Goal: Task Accomplishment & Management: Use online tool/utility

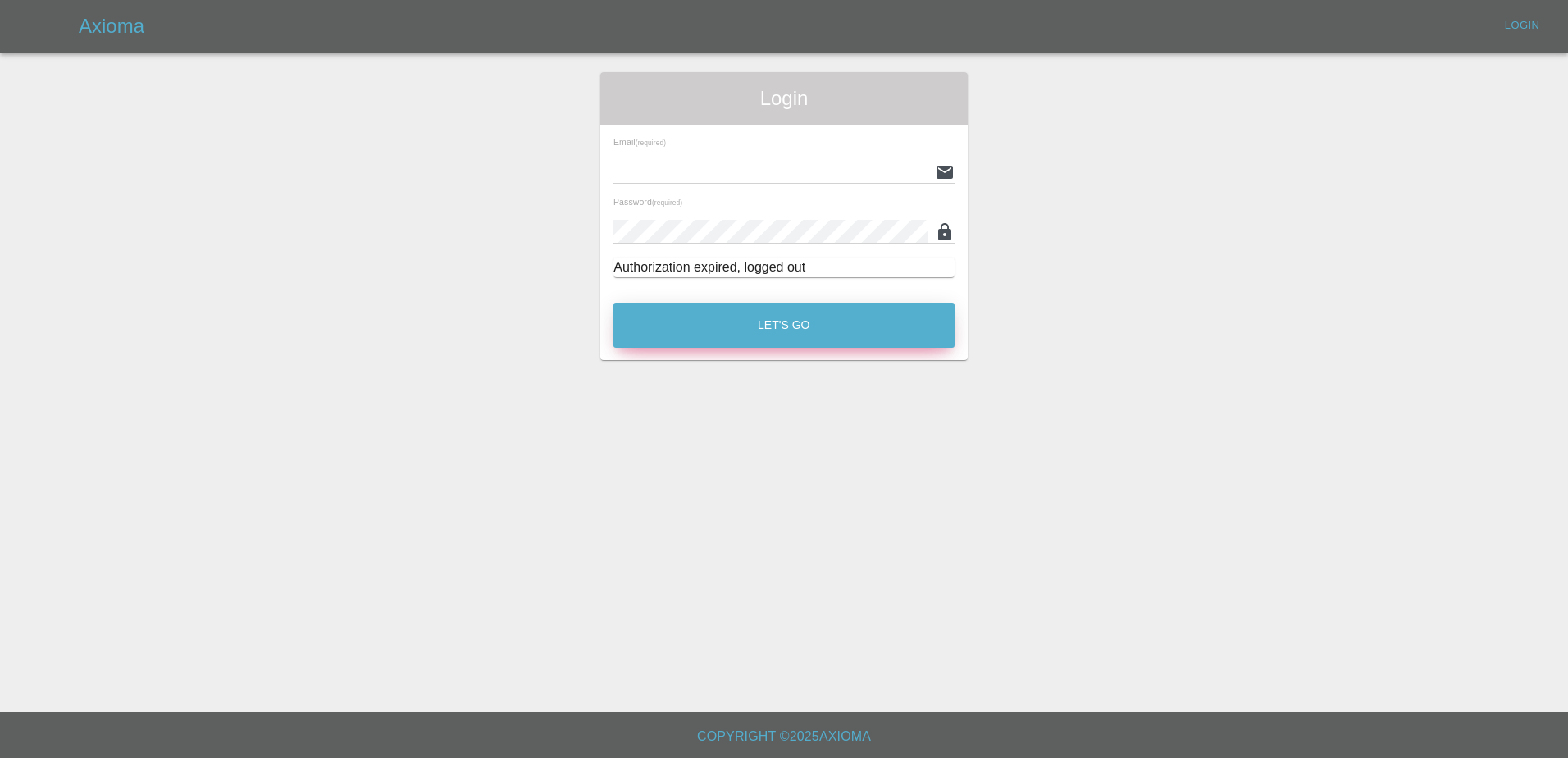
type input "[PERSON_NAME][EMAIL_ADDRESS][PERSON_NAME][DOMAIN_NAME]"
click at [771, 333] on button "Let's Go" at bounding box center [784, 325] width 341 height 45
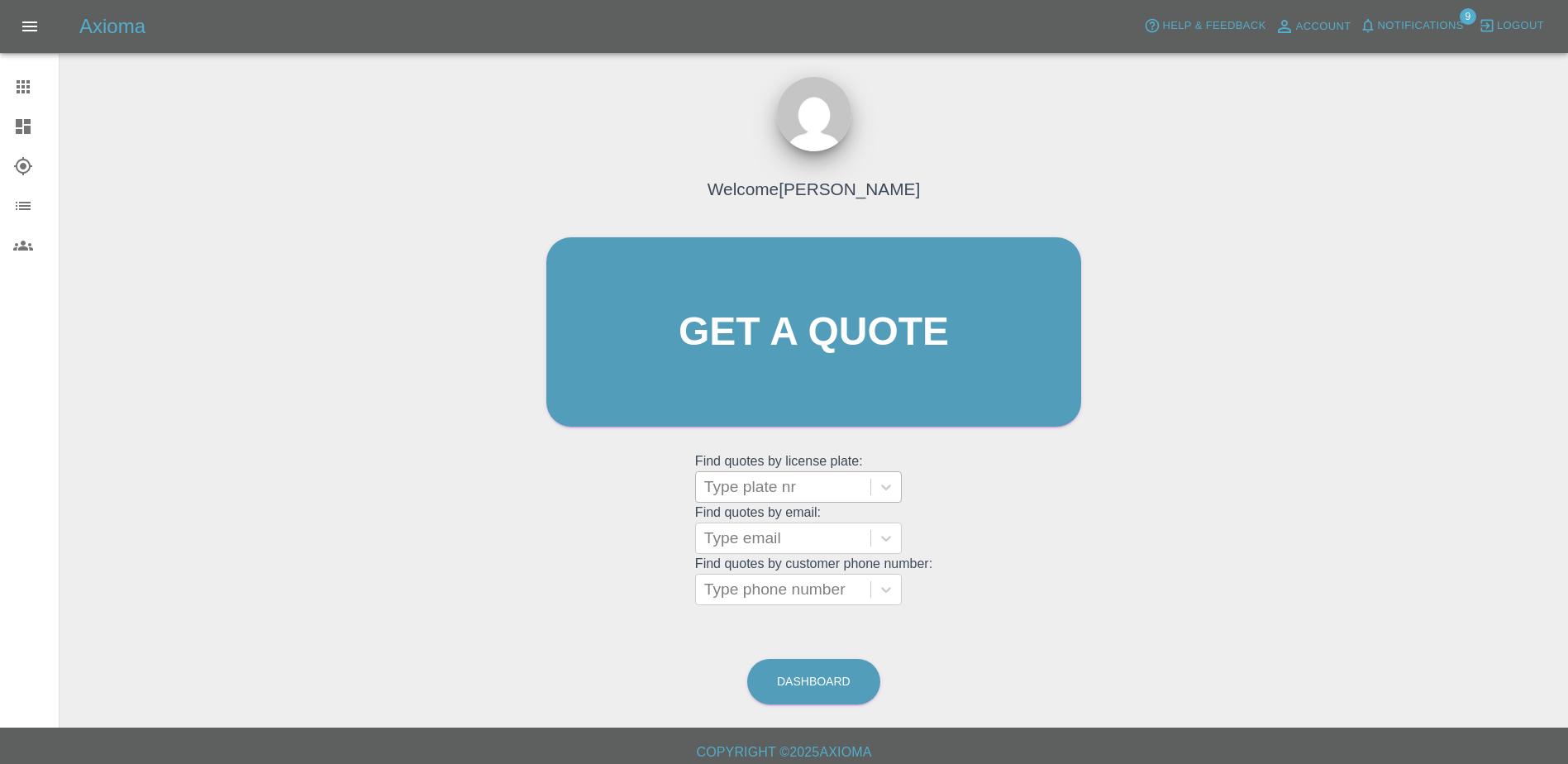
click at [809, 493] on div at bounding box center [783, 486] width 158 height 23
drag, startPoint x: 809, startPoint y: 493, endPoint x: 481, endPoint y: 392, distance: 343.2
click at [481, 392] on div "Welcome [PERSON_NAME] Get a quote Get a quote Find quotes by license plate: Typ…" at bounding box center [813, 410] width 1481 height 593
click at [815, 490] on div at bounding box center [783, 486] width 158 height 23
drag, startPoint x: 840, startPoint y: 489, endPoint x: 775, endPoint y: 497, distance: 65.5
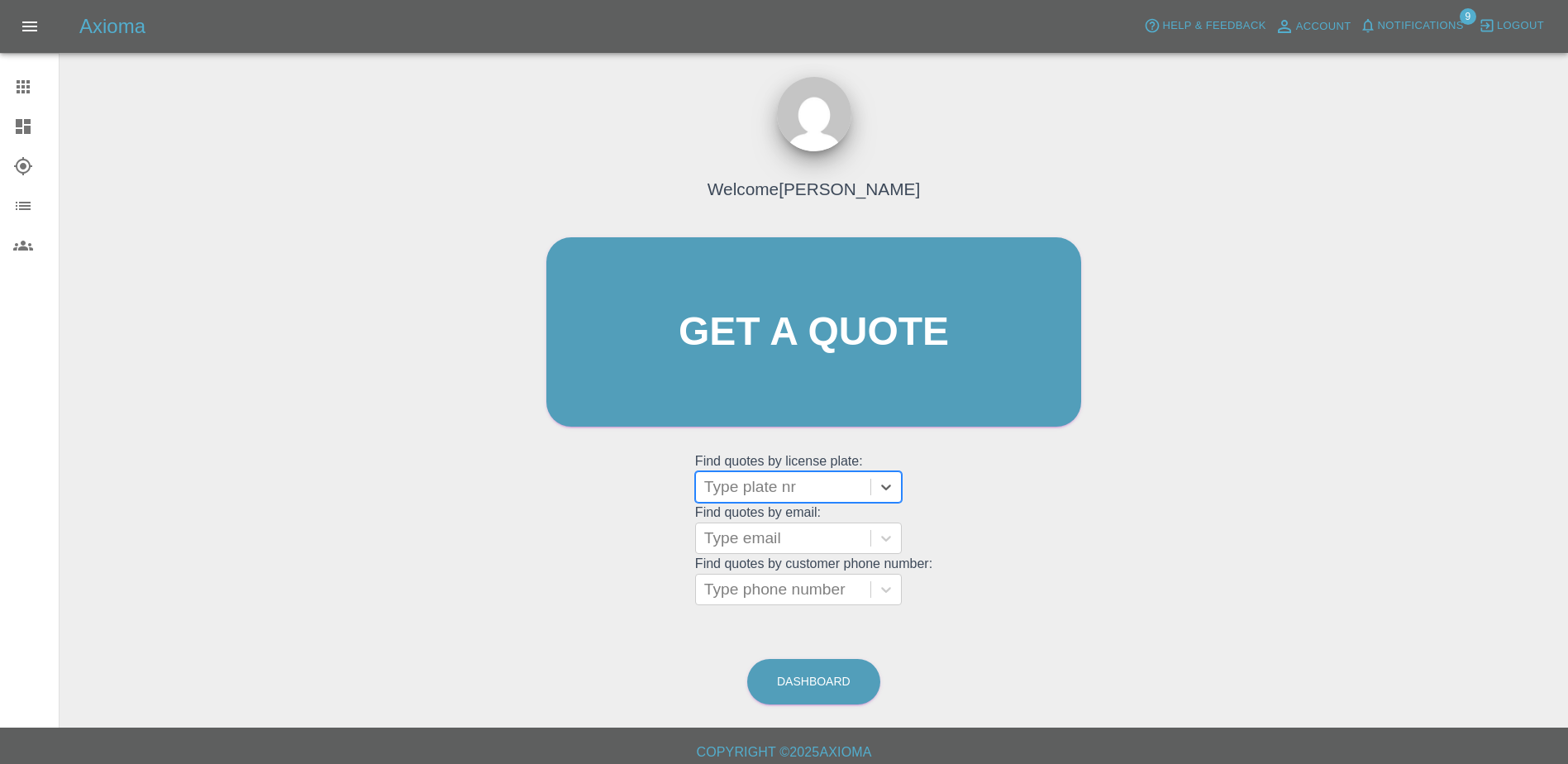
click at [774, 497] on div at bounding box center [783, 486] width 158 height 23
click at [884, 487] on icon at bounding box center [886, 487] width 17 height 17
click at [841, 484] on div at bounding box center [783, 486] width 158 height 23
click at [800, 489] on div at bounding box center [783, 486] width 158 height 23
type input "DT25YWS"
